Goal: Communication & Community: Connect with others

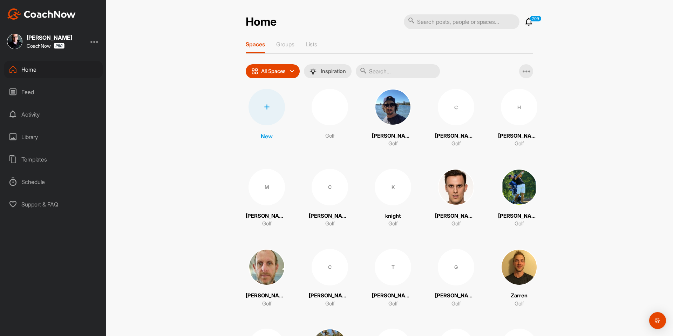
click at [265, 106] on icon at bounding box center [267, 107] width 6 height 6
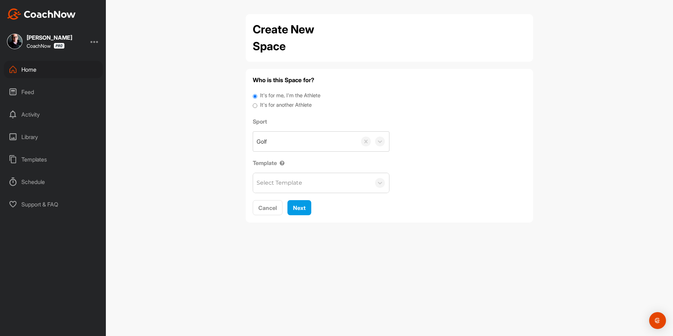
click at [275, 104] on label "It's for another Athlete" at bounding box center [286, 105] width 52 height 8
click at [257, 104] on input "It's for another Athlete" at bounding box center [255, 105] width 5 height 9
radio input "true"
click at [276, 104] on label "It's for another Athlete" at bounding box center [286, 105] width 52 height 8
click at [257, 104] on input "It's for another Athlete" at bounding box center [255, 105] width 5 height 9
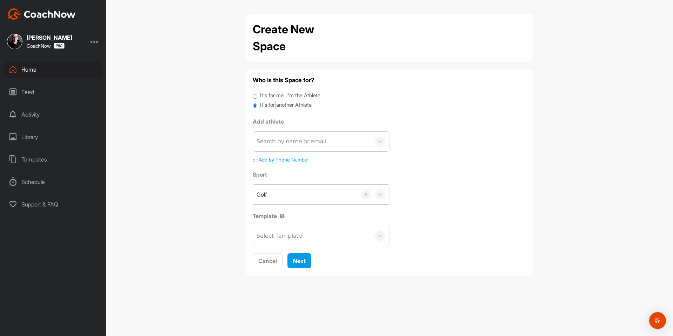
click at [284, 138] on div "Search by name or email" at bounding box center [291, 141] width 69 height 8
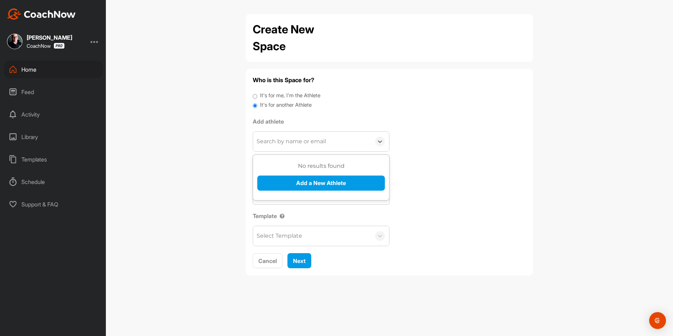
paste input "[EMAIL_ADDRESS][DOMAIN_NAME]"
type input "[EMAIL_ADDRESS][DOMAIN_NAME]"
click at [291, 180] on button "Add a New Athlete" at bounding box center [321, 182] width 128 height 15
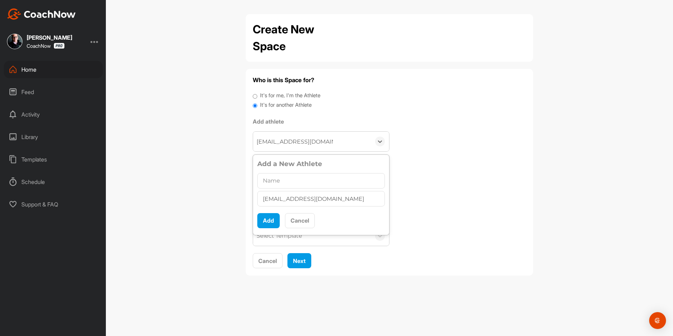
click at [292, 183] on input "text" at bounding box center [321, 180] width 128 height 15
click at [276, 182] on input "[PERSON_NAME]" at bounding box center [321, 180] width 128 height 15
type input "[PERSON_NAME]"
click at [275, 211] on div "Add Cancel" at bounding box center [321, 218] width 128 height 20
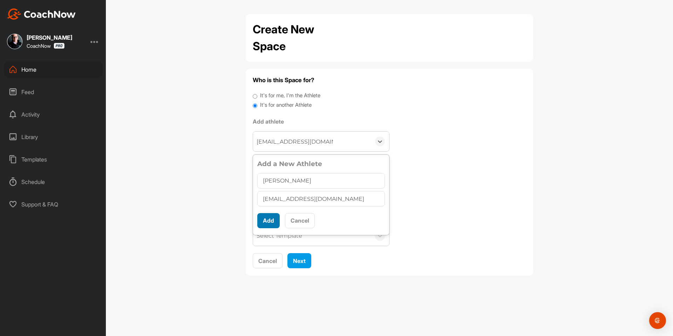
click at [274, 218] on button "Add" at bounding box center [268, 220] width 22 height 15
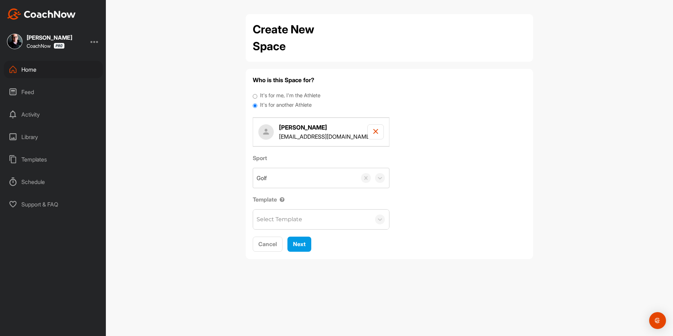
click at [297, 218] on div "Select Template" at bounding box center [280, 219] width 46 height 8
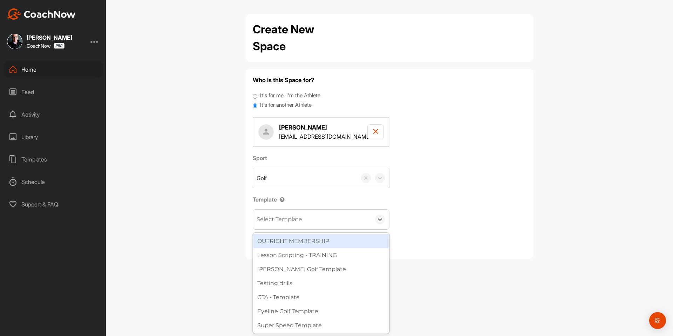
click at [427, 203] on div "Sport Golf Template option OUTRIGHT MEMBERSHIP focused, 1 of 27. 27 results ava…" at bounding box center [389, 192] width 273 height 76
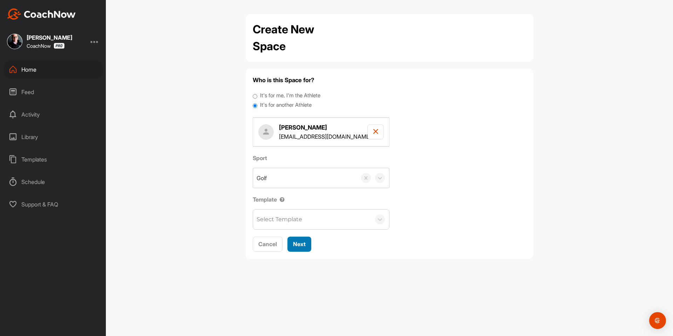
click at [309, 242] on button "Next" at bounding box center [299, 243] width 24 height 15
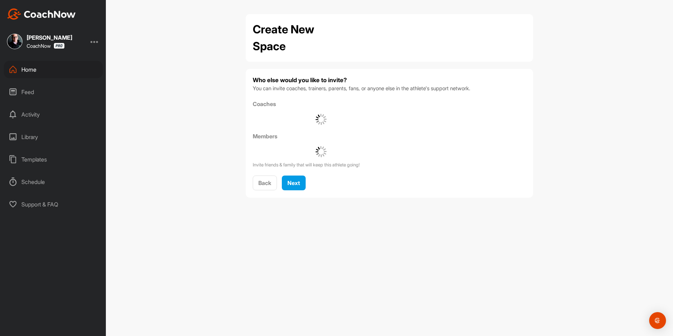
click at [300, 174] on div "Who else would you like to invite? You can invite coaches, trainers, parents, f…" at bounding box center [389, 133] width 273 height 115
click at [299, 177] on button "Next" at bounding box center [294, 182] width 24 height 15
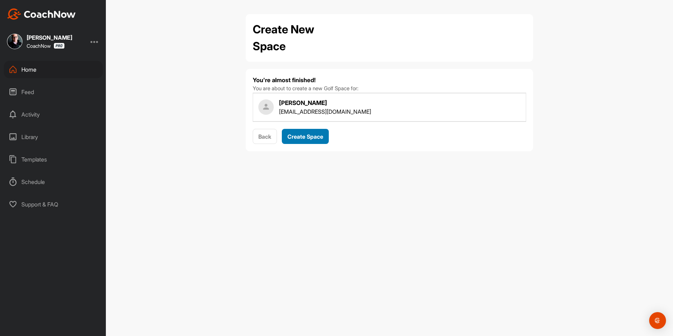
click at [316, 141] on button "Create Space" at bounding box center [305, 136] width 47 height 15
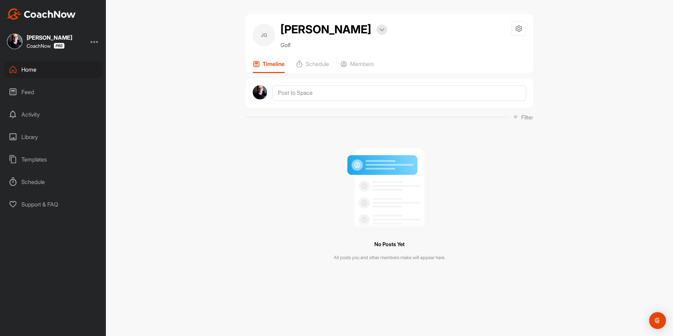
click at [45, 72] on div "Home" at bounding box center [53, 70] width 99 height 18
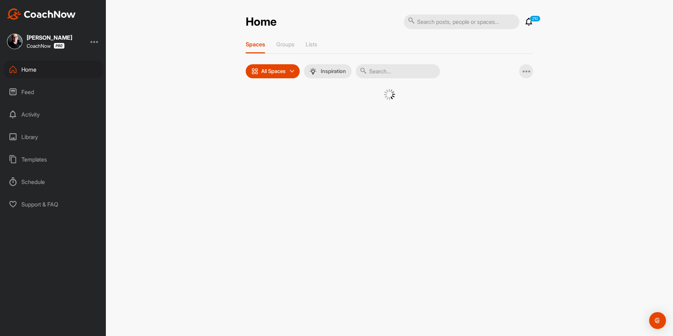
click at [474, 17] on input "text" at bounding box center [462, 21] width 116 height 15
paste input "[PERSON_NAME]"
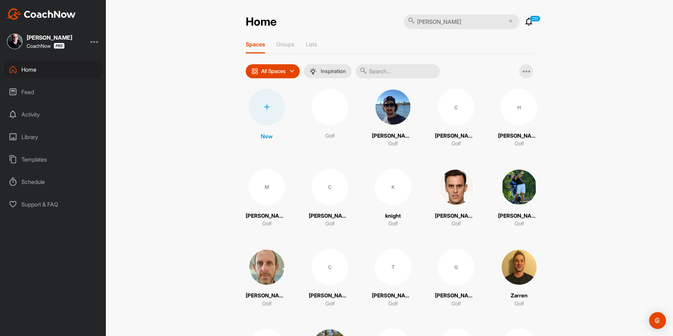
click at [428, 19] on input "[PERSON_NAME]" at bounding box center [462, 21] width 116 height 15
type input "[PERSON_NAME]"
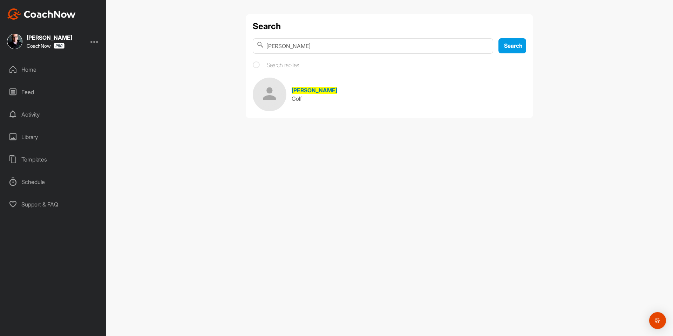
click at [318, 86] on div "[PERSON_NAME]" at bounding box center [315, 90] width 46 height 8
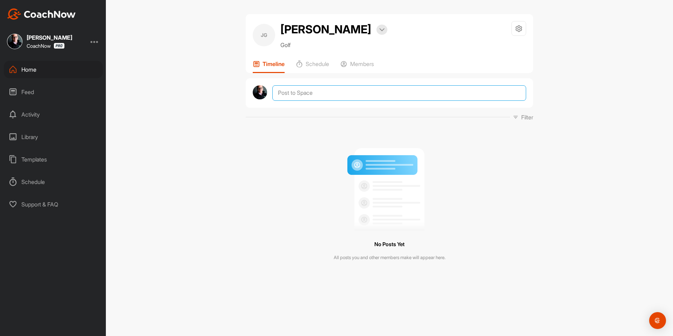
click at [350, 88] on textarea at bounding box center [399, 92] width 254 height 15
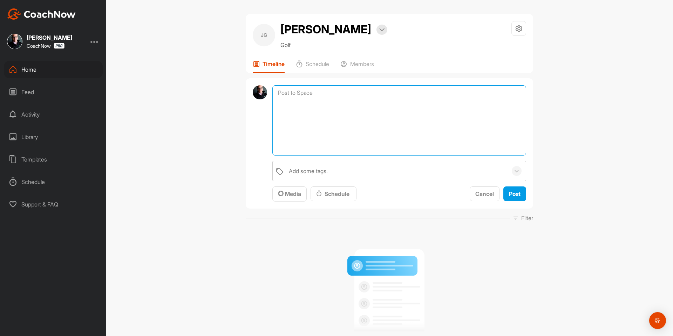
paste textarea "Congratulations! You've signed up for a Membership! Your assigned coach will be…"
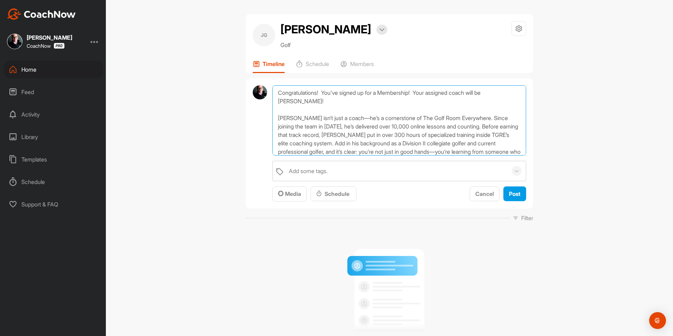
click at [275, 100] on textarea "Congratulations! You've signed up for a Membership! Your assigned coach will be…" at bounding box center [399, 120] width 254 height 70
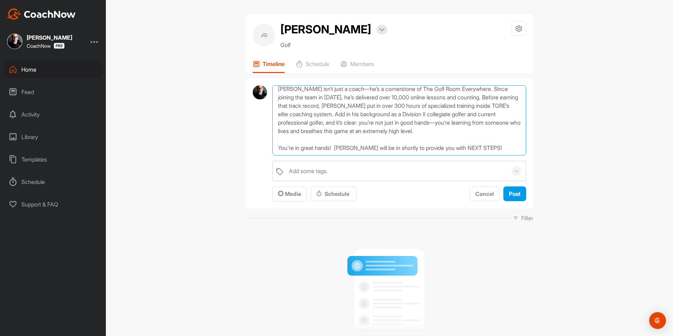
click at [288, 149] on textarea "Congratulations! You've signed up for a Membership! Your assigned coach will be…" at bounding box center [399, 120] width 254 height 70
type textarea "Congratulations! You've signed up for a Membership! Your assigned coach will be…"
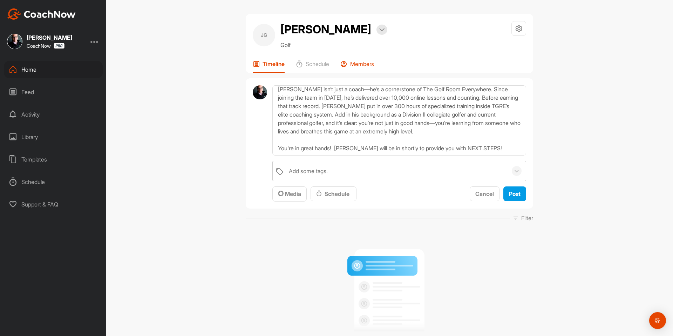
click at [358, 67] on p "Members" at bounding box center [362, 63] width 24 height 7
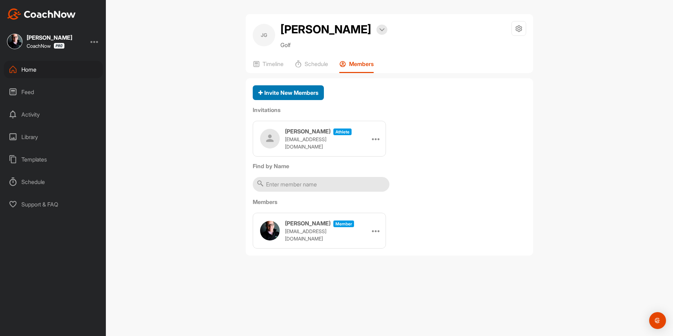
click at [286, 95] on span "Invite New Members" at bounding box center [288, 92] width 60 height 7
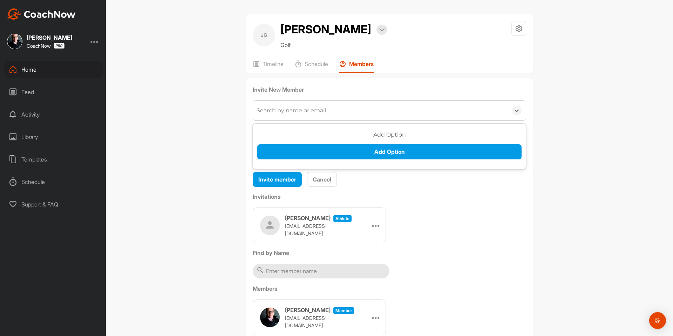
click at [291, 114] on div "Search by name or email" at bounding box center [291, 110] width 69 height 8
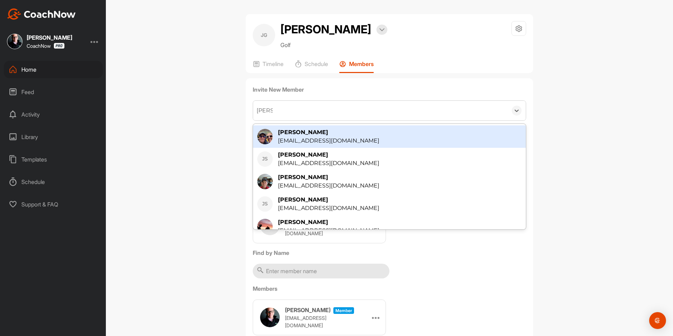
type input "jack st"
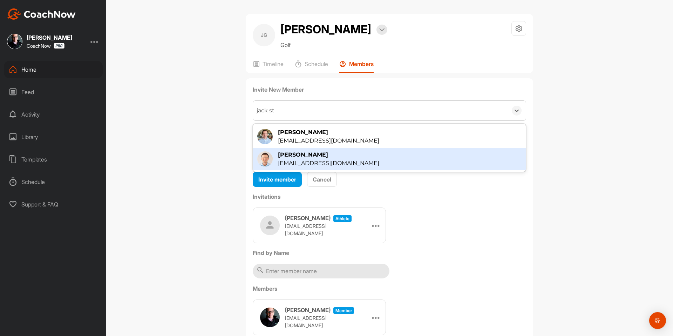
click at [317, 155] on div "[PERSON_NAME]" at bounding box center [328, 154] width 101 height 8
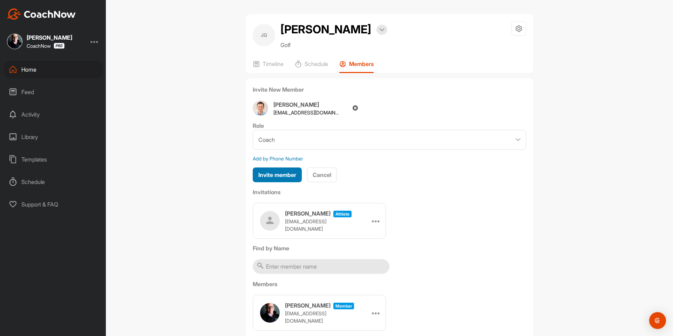
click at [289, 172] on span "Invite member" at bounding box center [277, 174] width 38 height 7
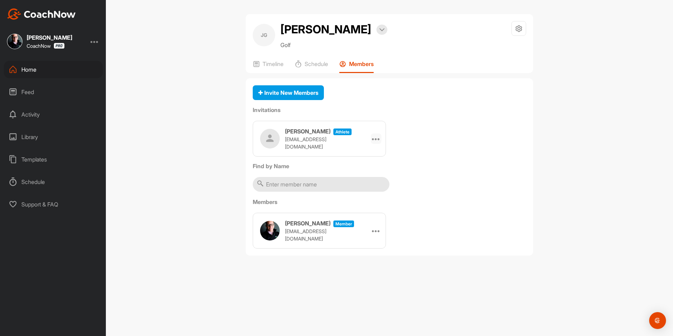
click at [375, 138] on icon at bounding box center [376, 138] width 8 height 8
click at [375, 140] on icon at bounding box center [376, 138] width 8 height 8
click at [361, 207] on li "Copy Link" at bounding box center [363, 202] width 38 height 22
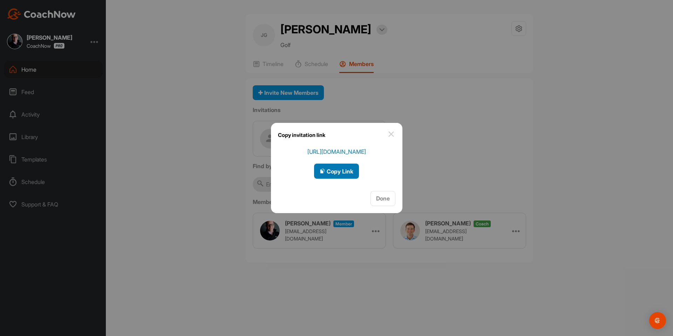
click at [335, 175] on div "Copy Link" at bounding box center [337, 171] width 34 height 8
click at [391, 136] on img at bounding box center [391, 134] width 8 height 8
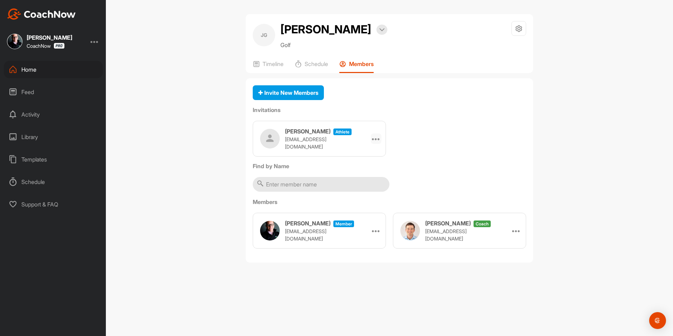
click at [376, 140] on icon at bounding box center [376, 138] width 8 height 8
click at [368, 200] on li "Copy Link" at bounding box center [363, 202] width 38 height 22
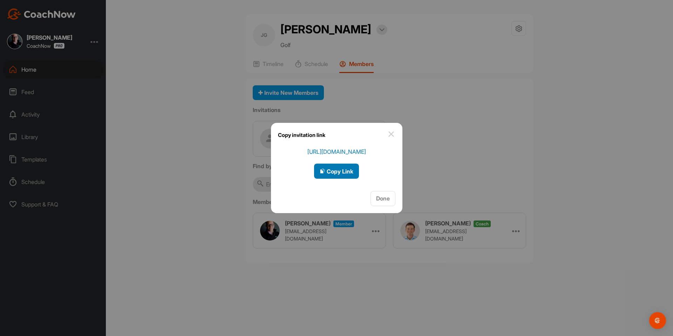
click at [345, 175] on div "Copy Link" at bounding box center [337, 171] width 34 height 8
click at [186, 70] on div at bounding box center [336, 168] width 673 height 336
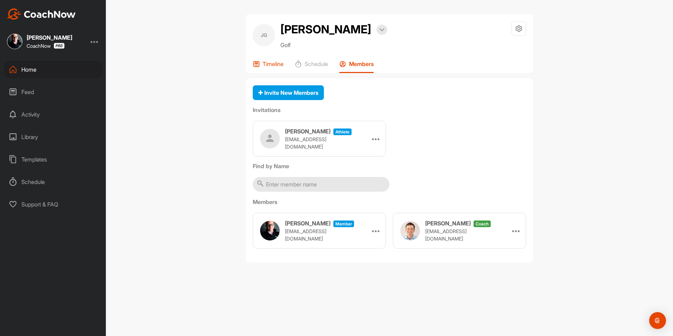
click at [280, 68] on div "Timeline" at bounding box center [268, 66] width 31 height 13
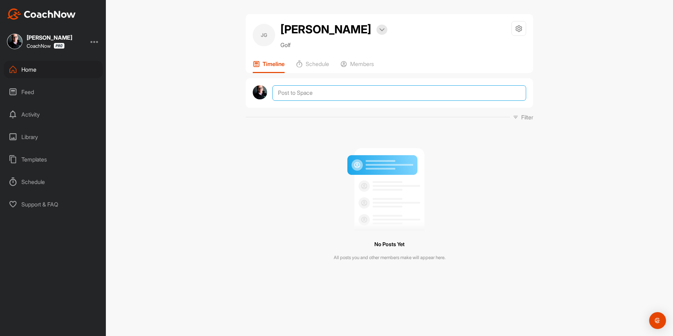
click at [370, 95] on textarea at bounding box center [399, 92] width 254 height 15
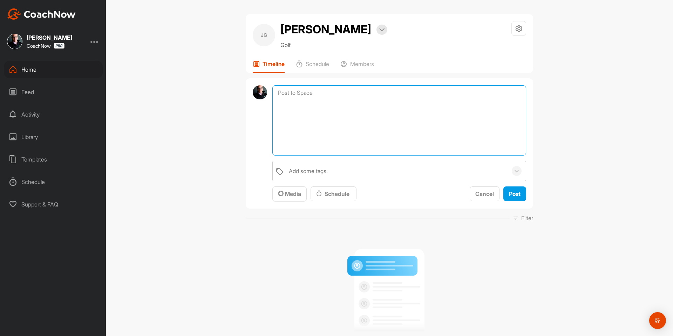
click at [309, 108] on textarea at bounding box center [399, 120] width 254 height 70
paste textarea "Congratulations! You've signed up for a Membership! Your assigned coach will be…"
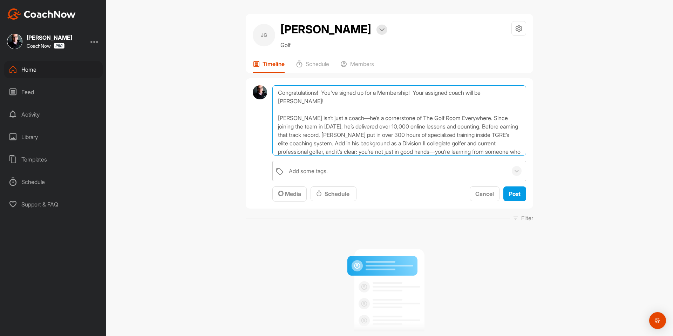
click at [276, 98] on textarea "Congratulations! You've signed up for a Membership! Your assigned coach will be…" at bounding box center [399, 120] width 254 height 70
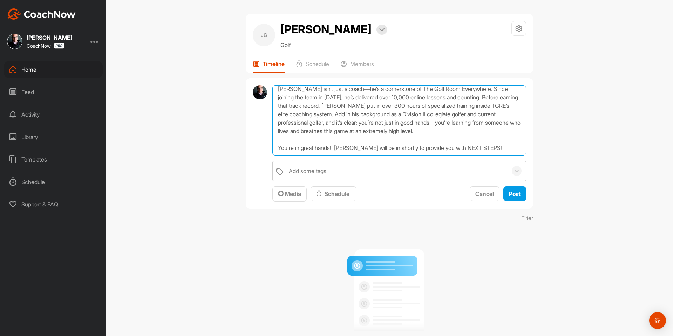
click at [280, 148] on textarea "Congratulations! You've signed up for a Membership! Your assigned coach will be…" at bounding box center [399, 120] width 254 height 70
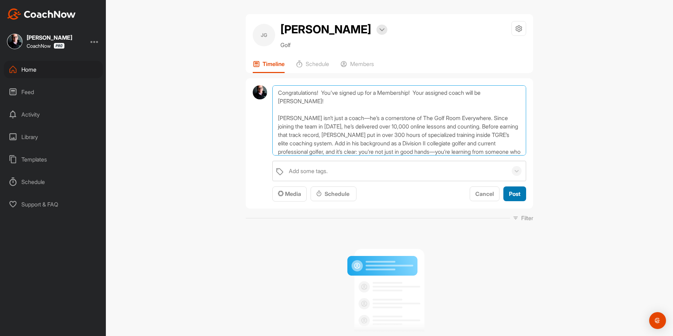
type textarea "Congratulations! You've signed up for a Membership! Your assigned coach will be…"
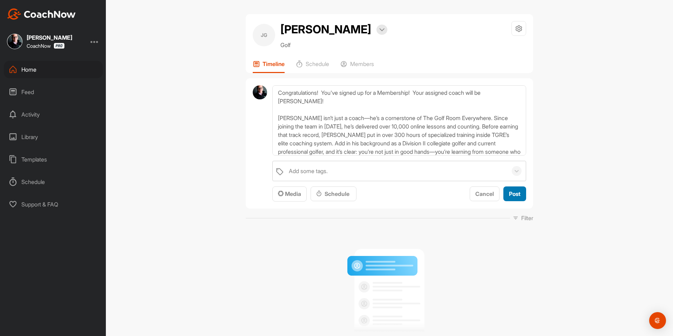
click at [504, 193] on button "Post" at bounding box center [514, 193] width 23 height 15
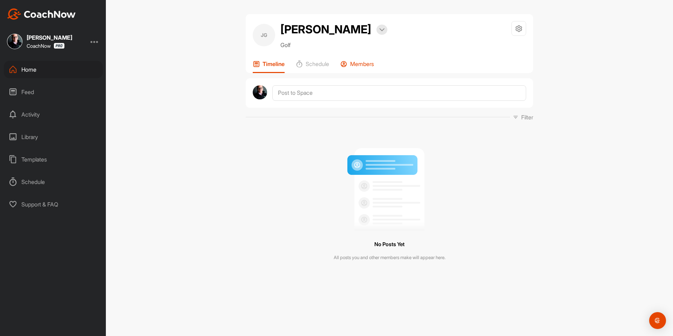
click at [371, 67] on div "Members" at bounding box center [357, 66] width 34 height 13
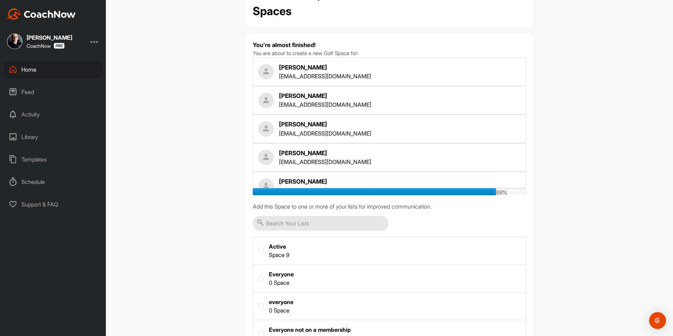
scroll to position [535, 0]
